Goal: Task Accomplishment & Management: Use online tool/utility

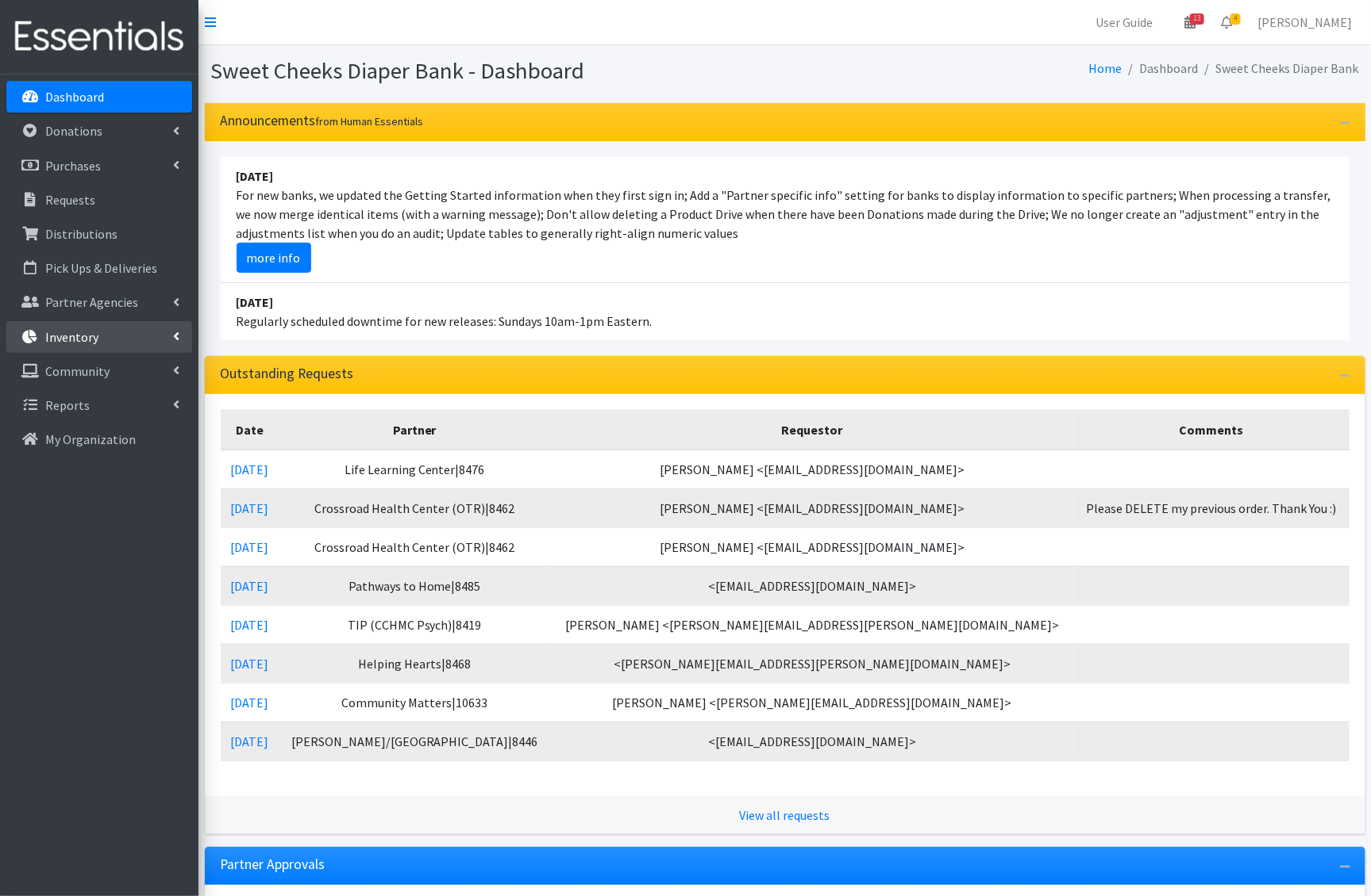
click at [78, 323] on link "Inventory" at bounding box center [99, 337] width 186 height 32
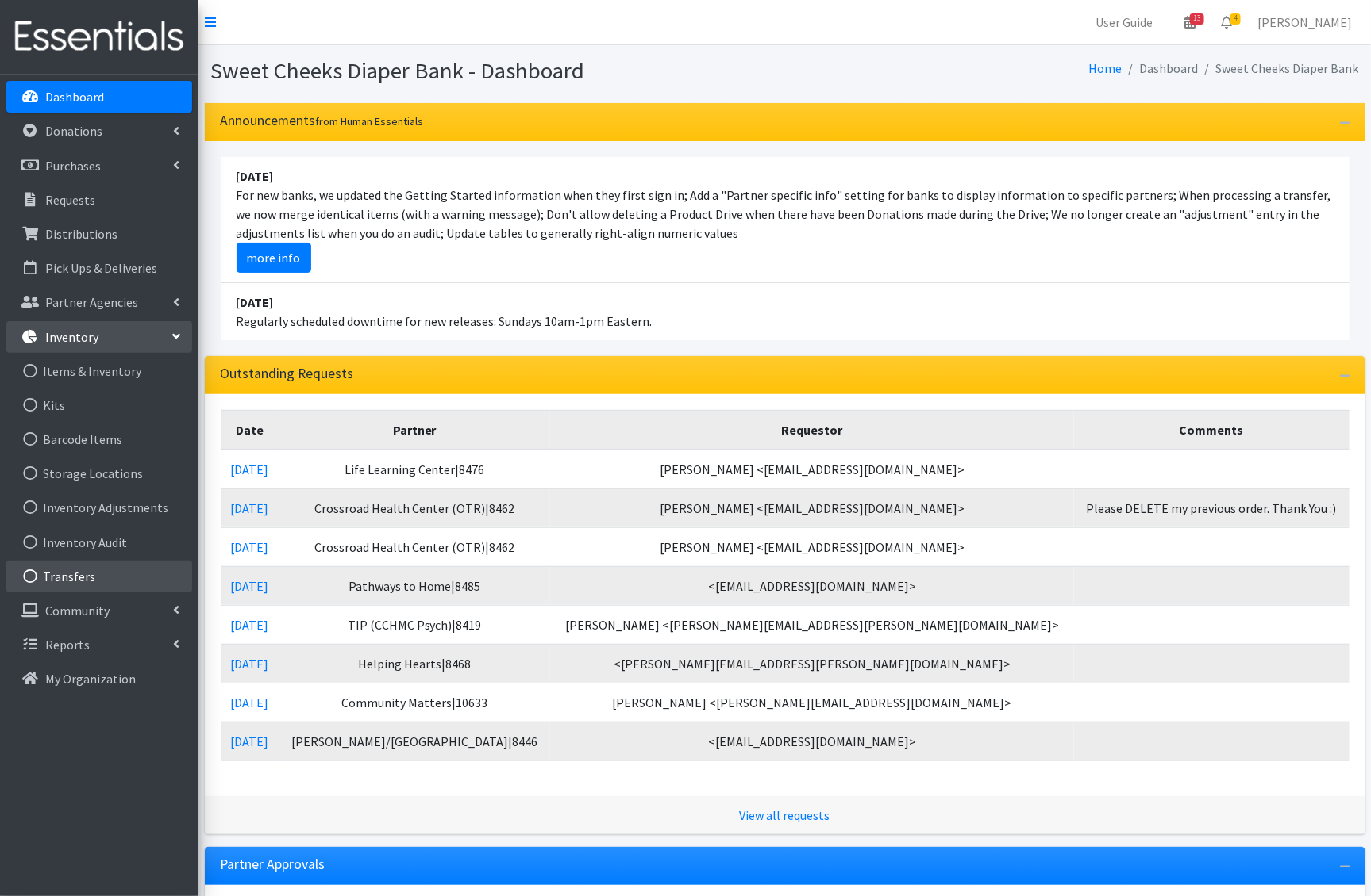
click at [102, 574] on link "Transfers" at bounding box center [99, 577] width 186 height 32
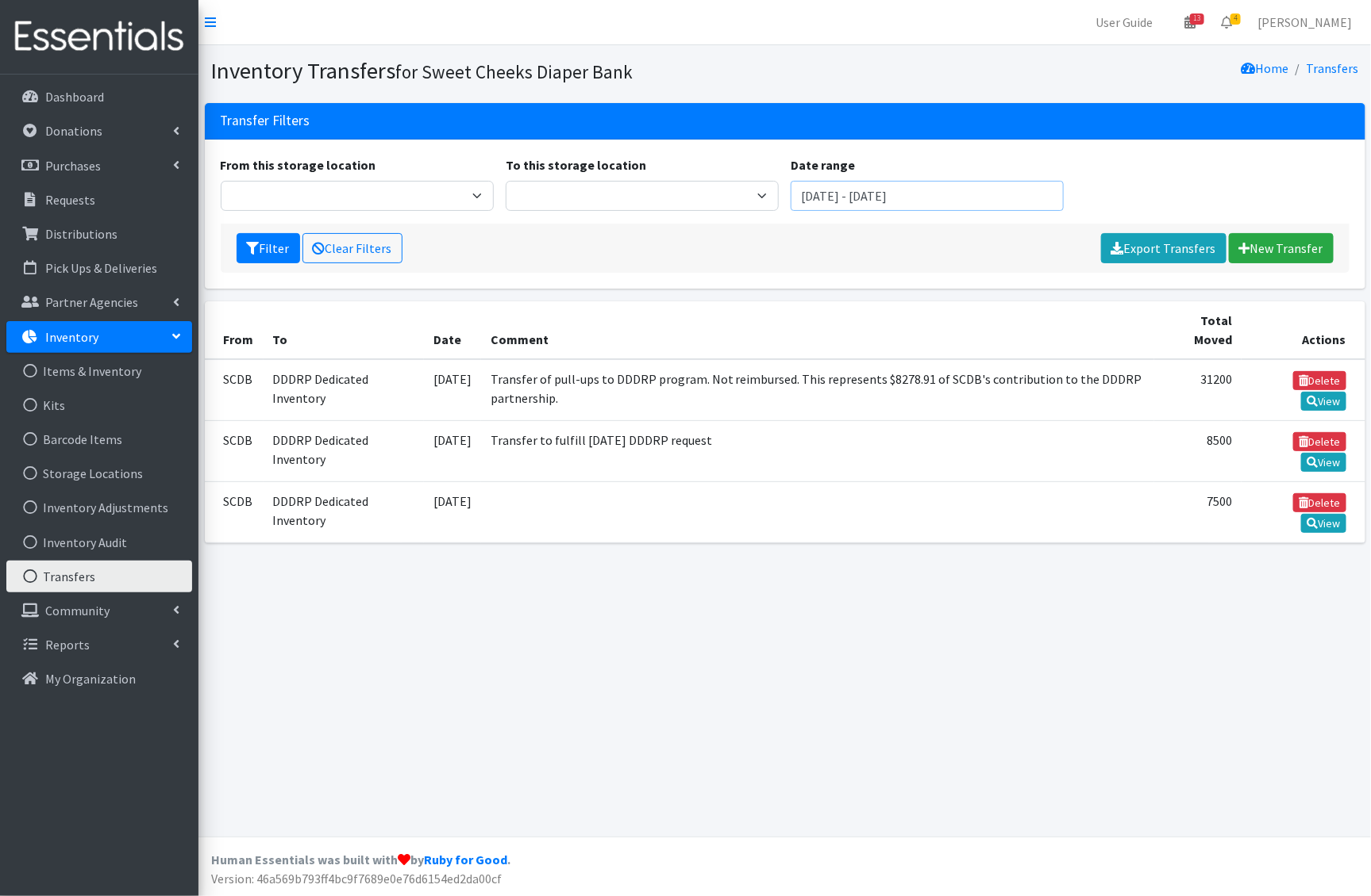
click at [926, 190] on input "June 18, 2025 - September 18, 2025" at bounding box center [927, 196] width 273 height 30
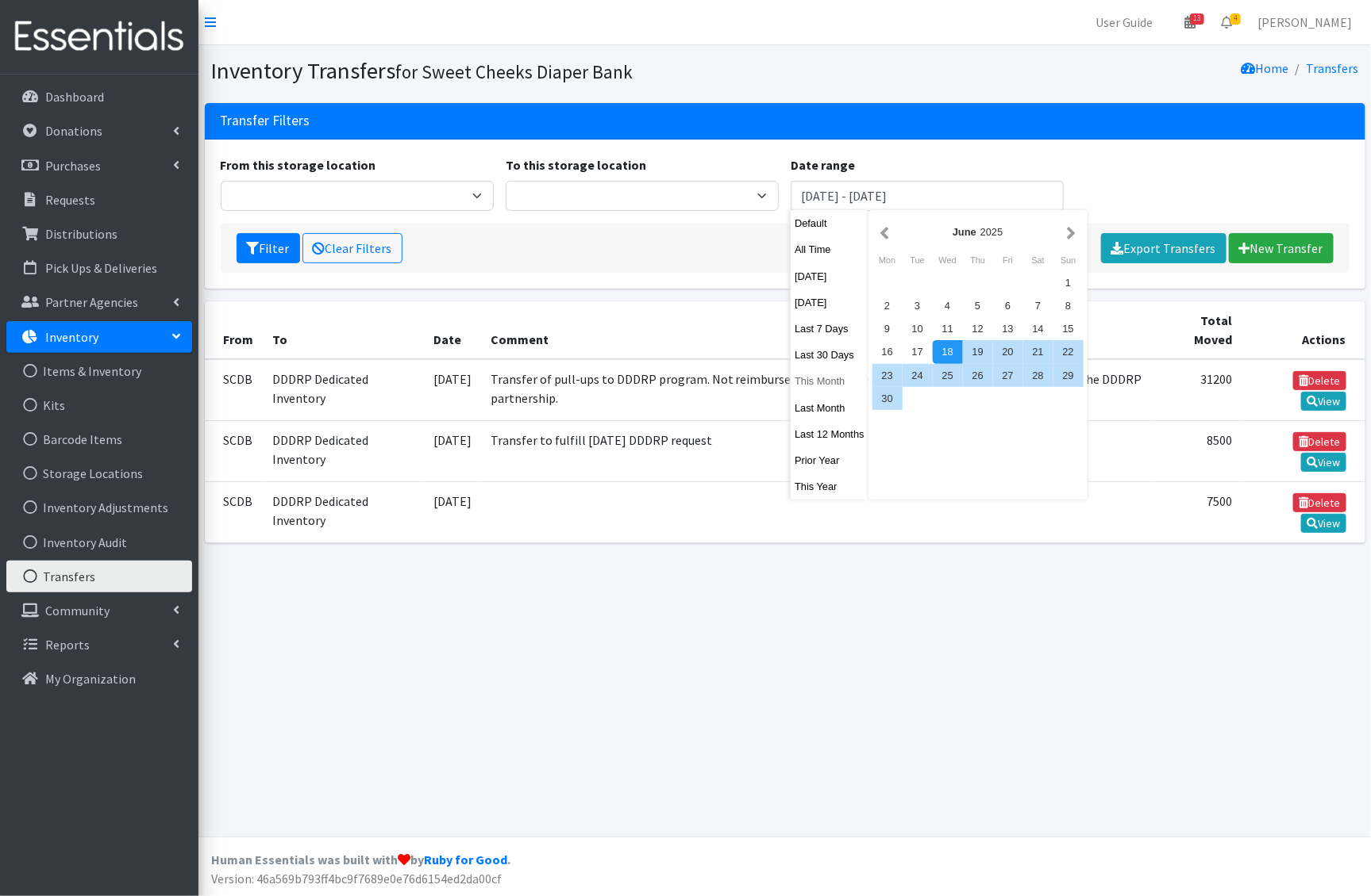
click at [822, 369] on button "This Month" at bounding box center [829, 381] width 78 height 23
type input "August 1, 2025 - August 31, 2025"
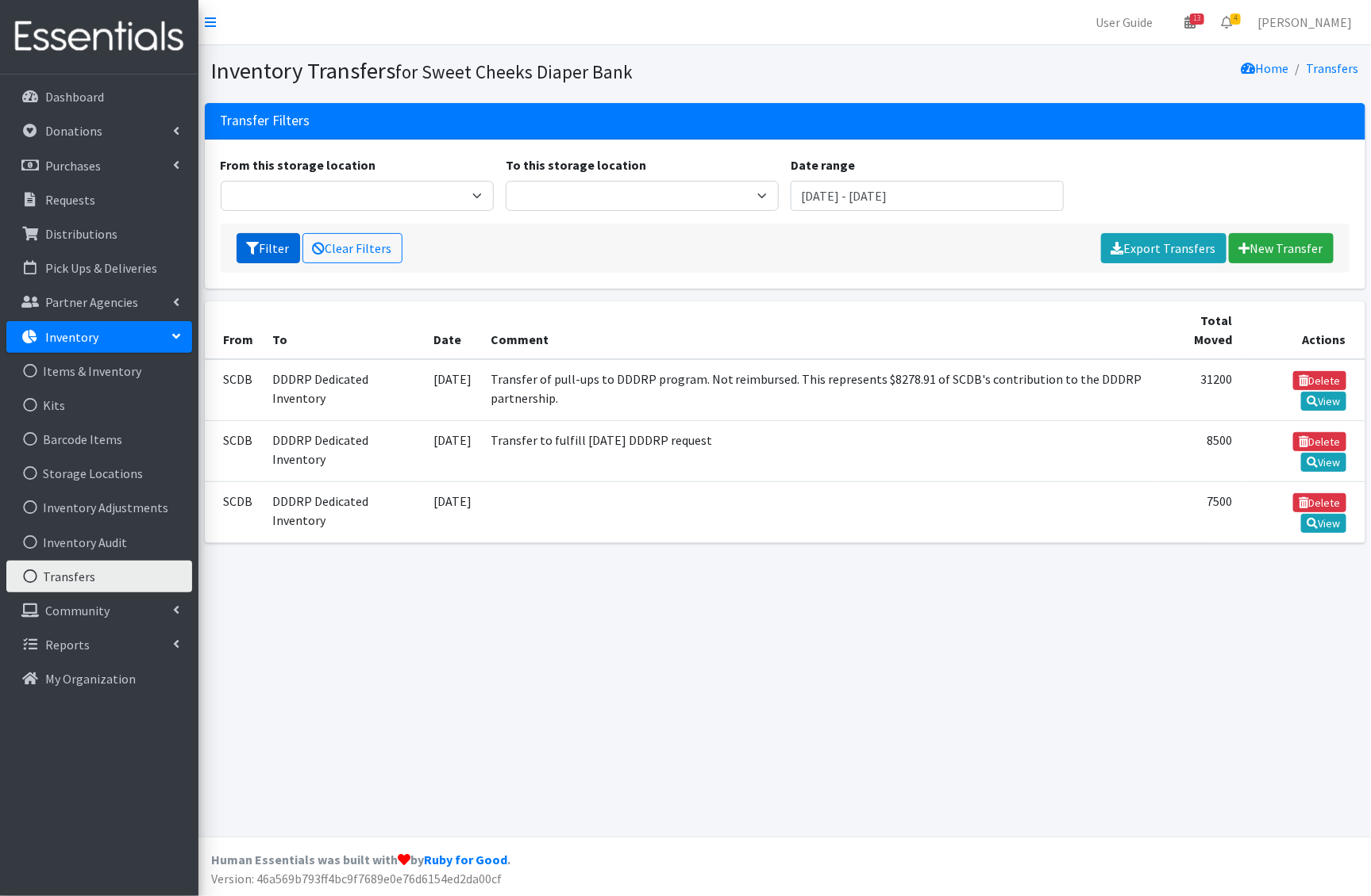
click at [276, 245] on button "Filter" at bounding box center [268, 248] width 64 height 30
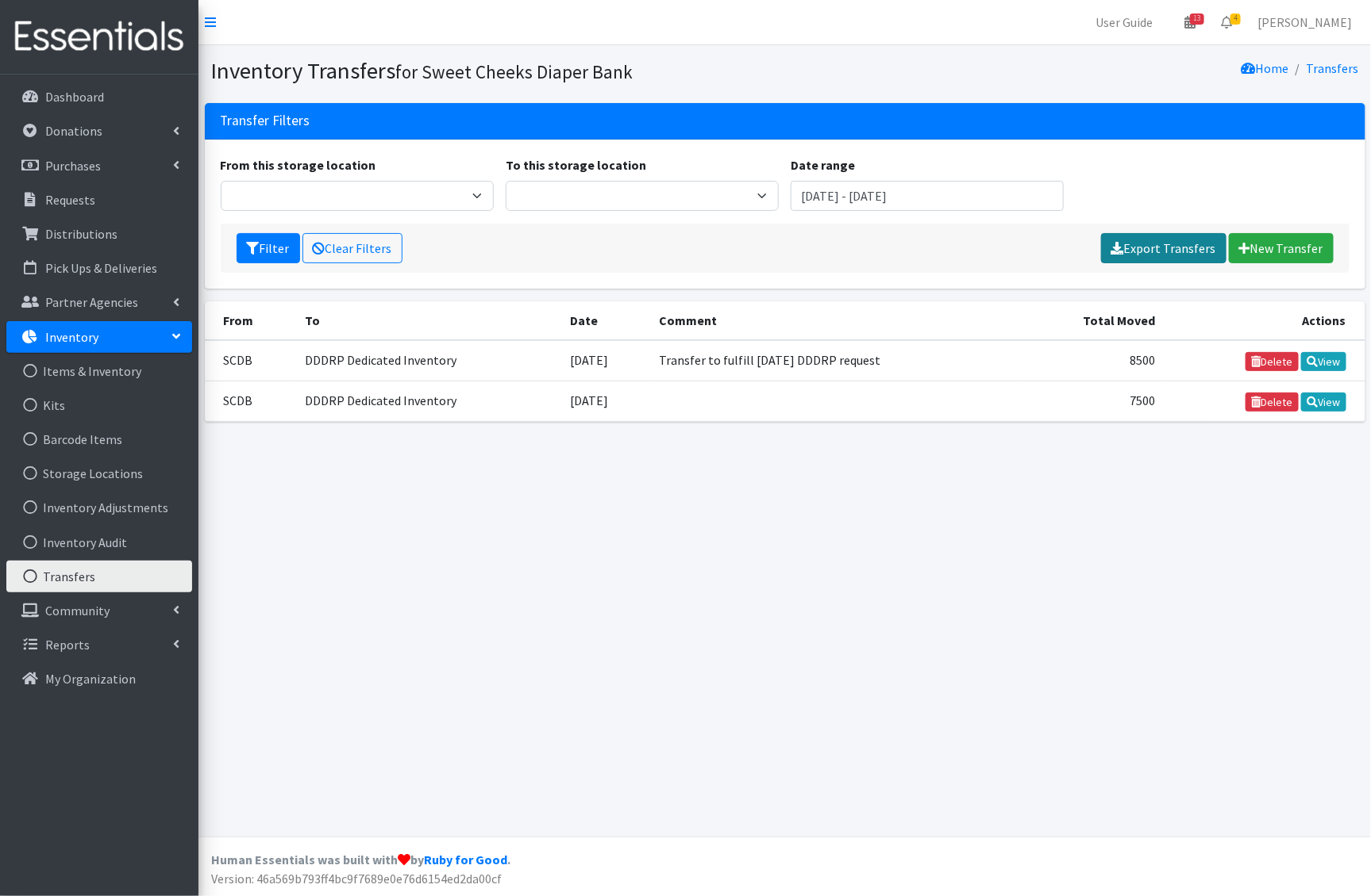
click at [1184, 250] on link "Export Transfers" at bounding box center [1163, 248] width 125 height 30
click at [1318, 355] on link "View" at bounding box center [1324, 362] width 46 height 19
click at [1313, 396] on icon at bounding box center [1311, 402] width 11 height 11
click at [1329, 361] on link "View" at bounding box center [1324, 362] width 46 height 19
